Goal: Task Accomplishment & Management: Manage account settings

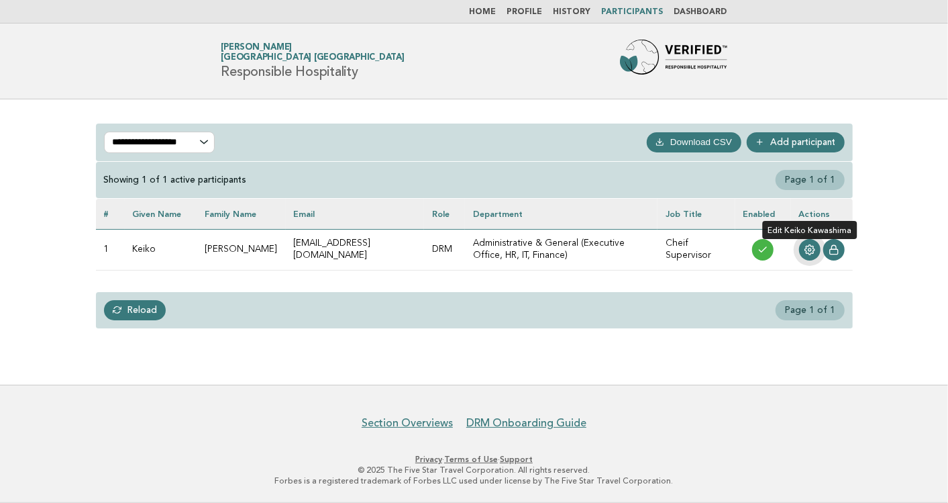
click at [805, 249] on icon at bounding box center [810, 249] width 11 height 11
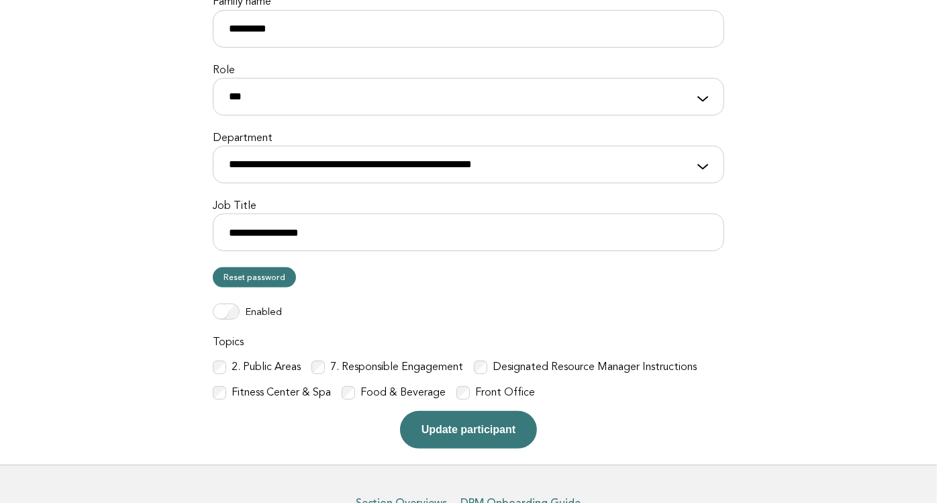
scroll to position [259, 0]
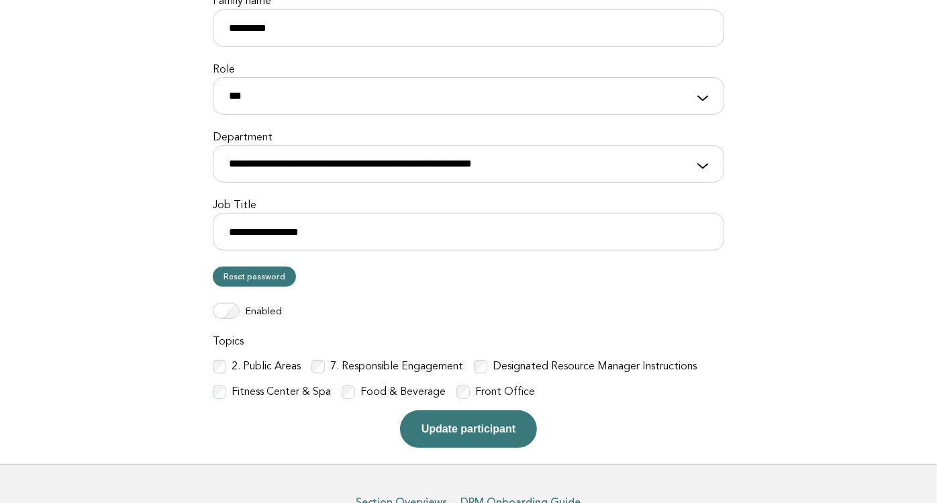
click at [291, 369] on label "2. Public Areas" at bounding box center [266, 367] width 69 height 14
drag, startPoint x: 291, startPoint y: 369, endPoint x: 139, endPoint y: 330, distance: 157.2
click at [139, 330] on main "**********" at bounding box center [468, 152] width 937 height 624
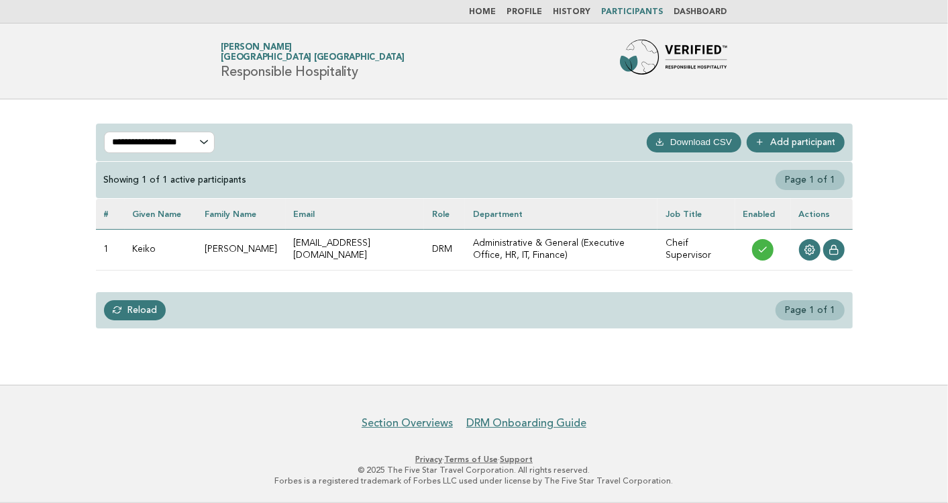
click at [794, 136] on link "Add participant" at bounding box center [796, 142] width 98 height 20
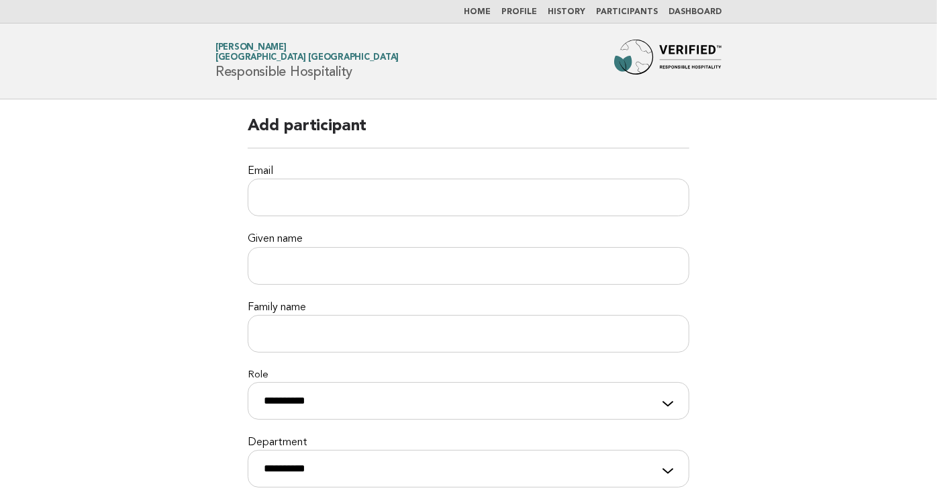
drag, startPoint x: 170, startPoint y: 201, endPoint x: 193, endPoint y: 226, distance: 34.2
click at [174, 205] on main "**********" at bounding box center [468, 387] width 937 height 576
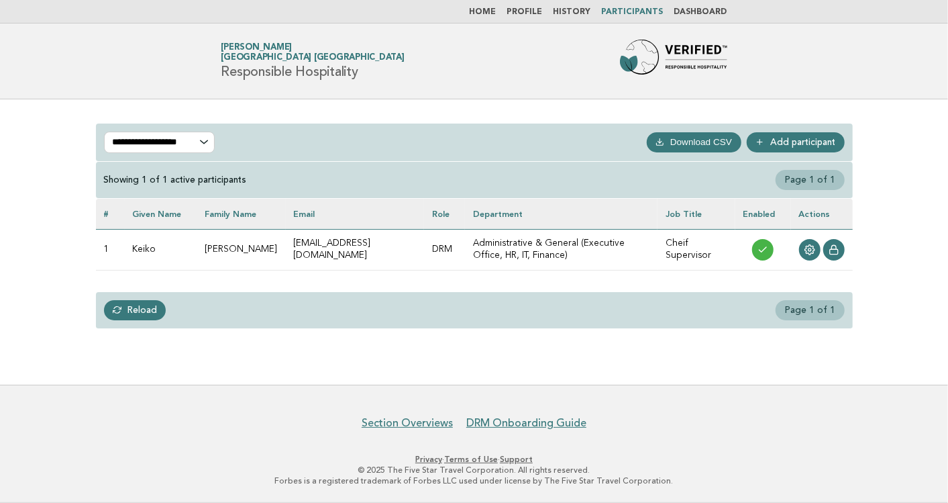
click at [649, 9] on link "Participants" at bounding box center [633, 12] width 62 height 8
click at [809, 244] on icon at bounding box center [810, 249] width 10 height 10
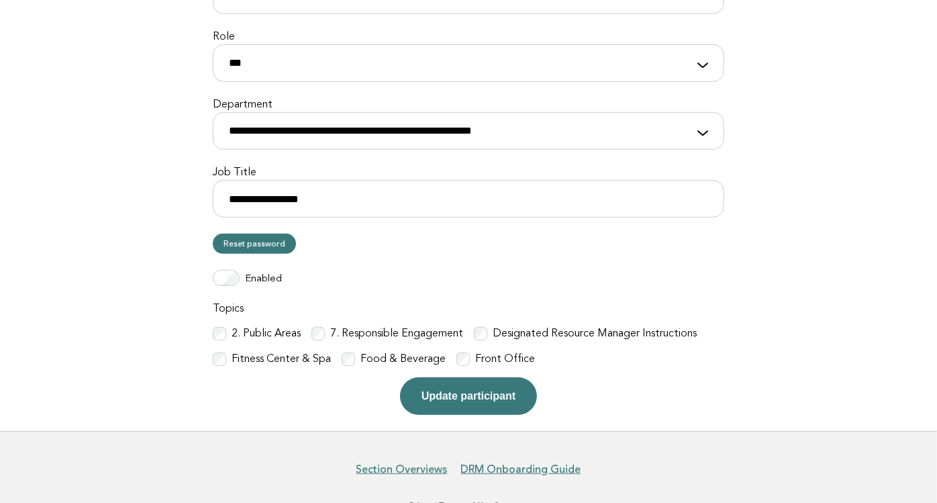
scroll to position [297, 0]
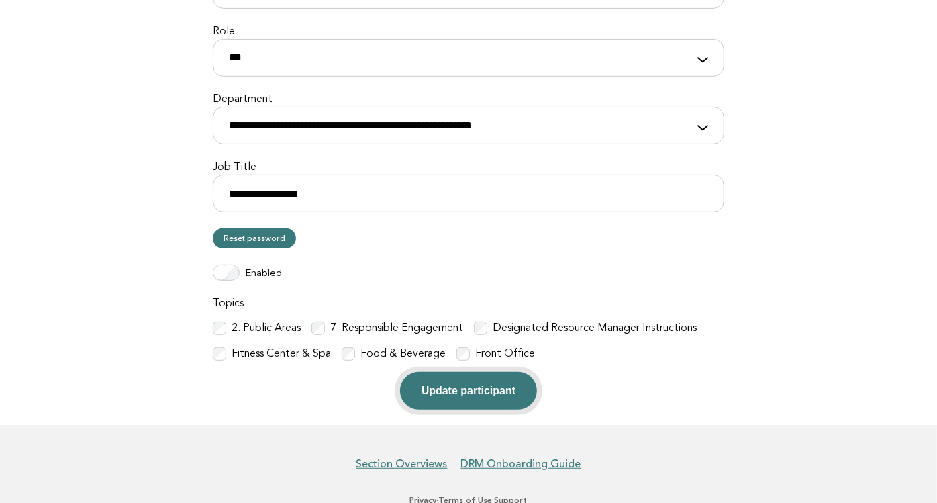
click at [470, 389] on button "Update participant" at bounding box center [468, 391] width 137 height 38
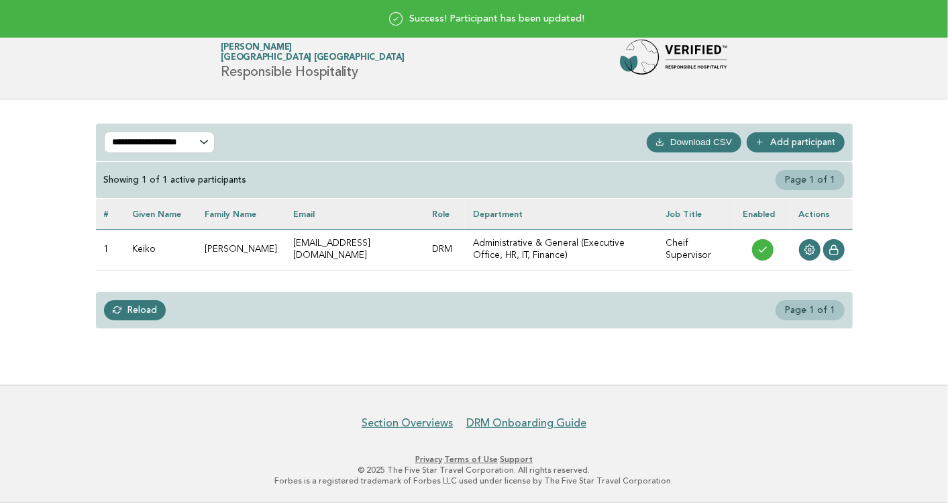
click at [677, 234] on td "Cheif Supervisor" at bounding box center [696, 249] width 77 height 41
